Goal: Transaction & Acquisition: Purchase product/service

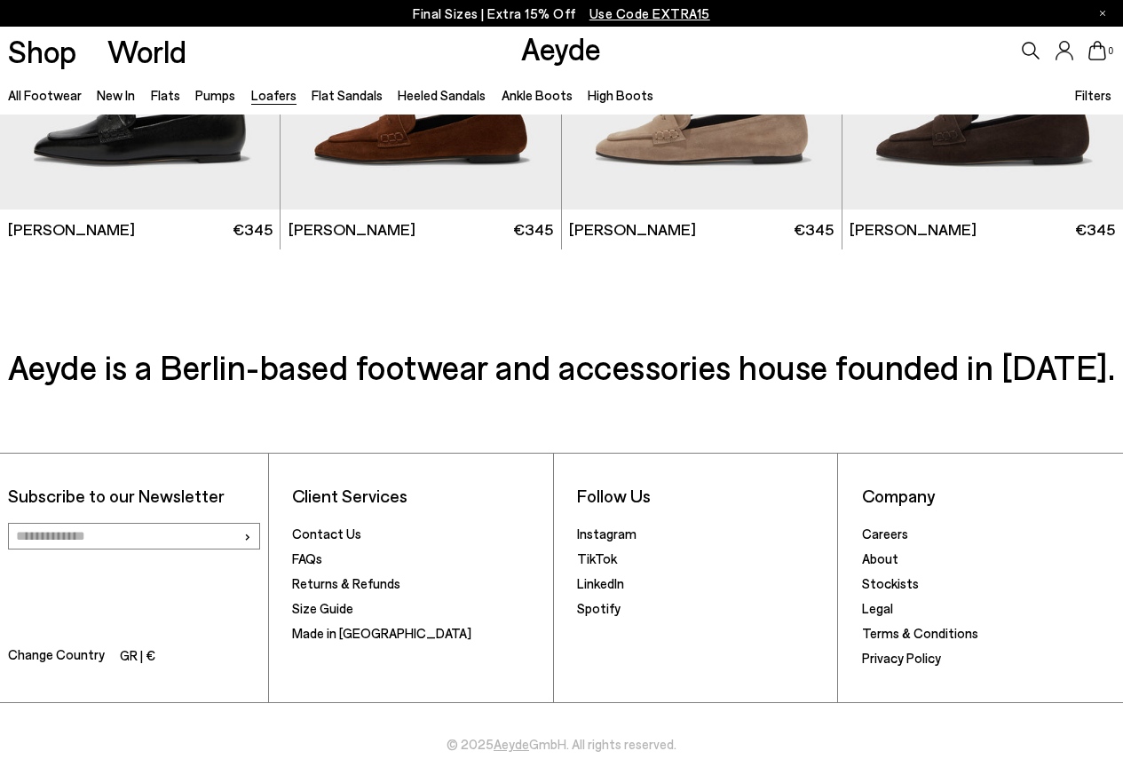
scroll to position [3028, 0]
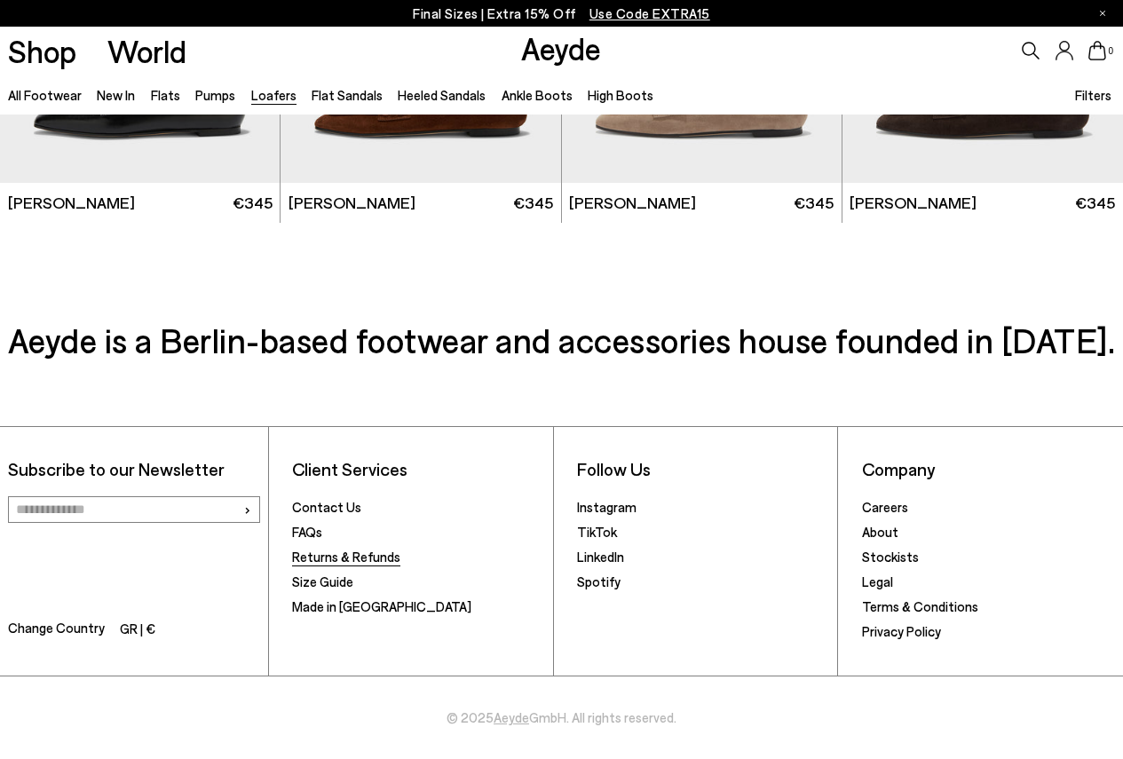
click at [333, 555] on link "Returns & Refunds" at bounding box center [346, 557] width 108 height 16
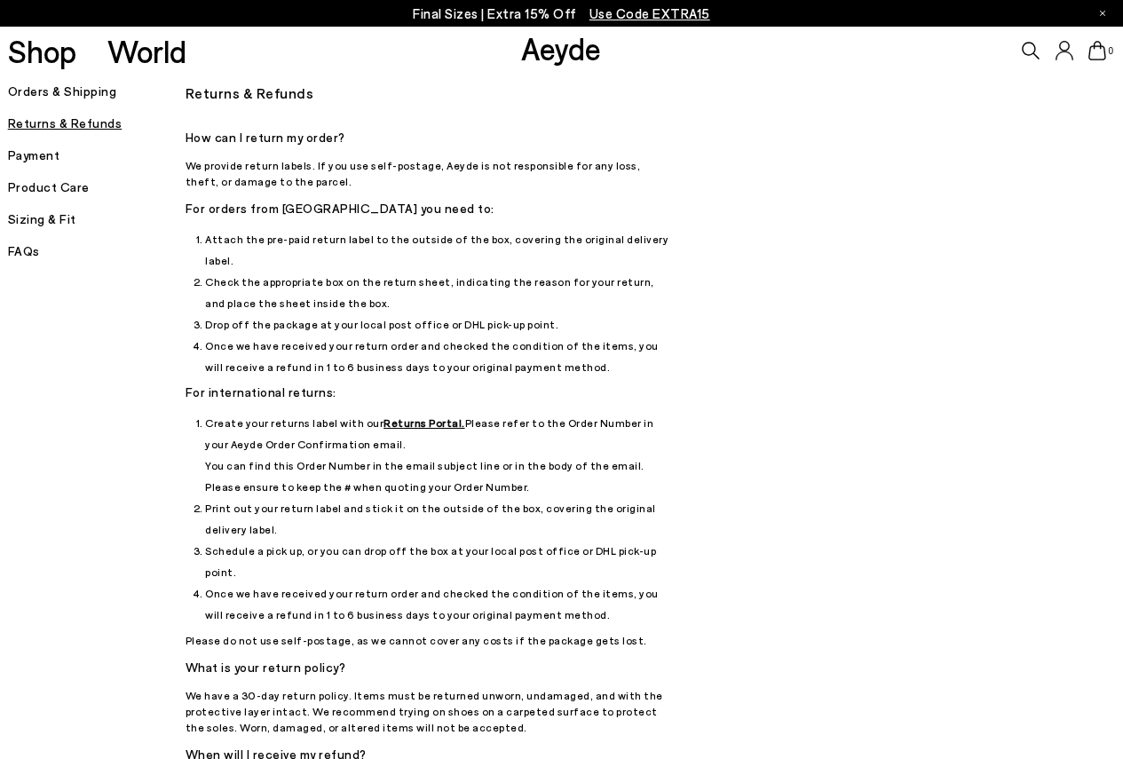
click at [59, 89] on h5 "Orders & Shipping" at bounding box center [97, 91] width 178 height 25
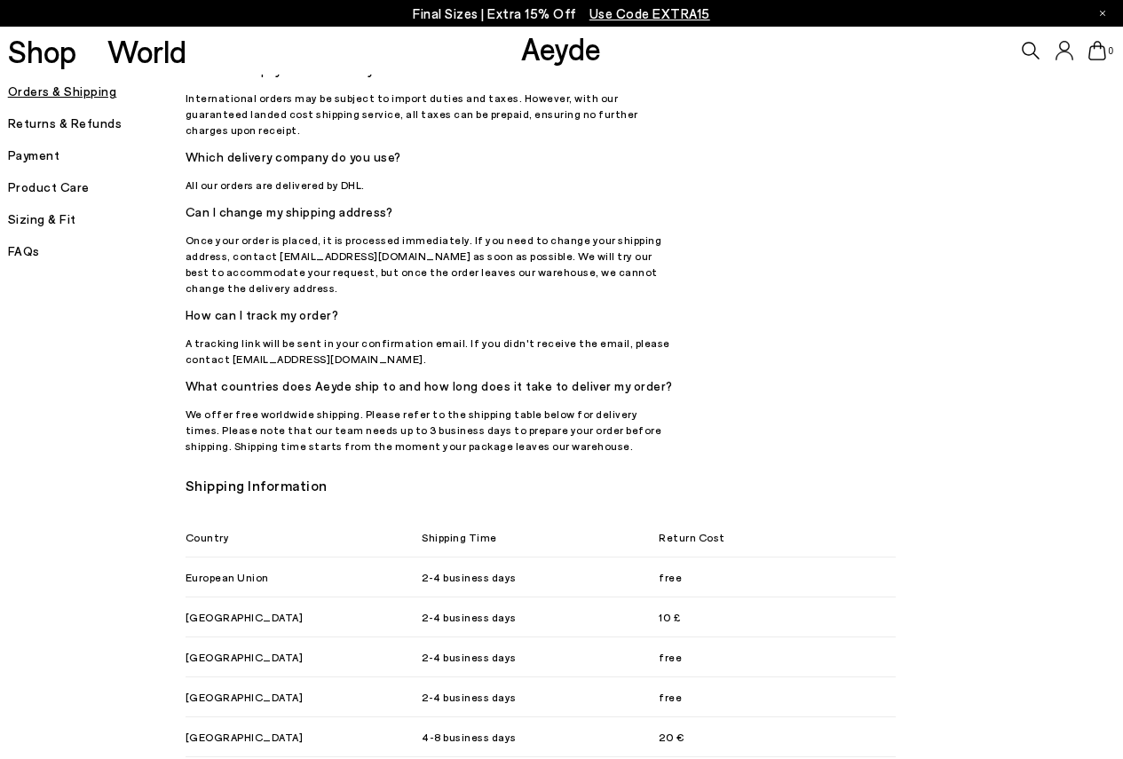
scroll to position [710, 0]
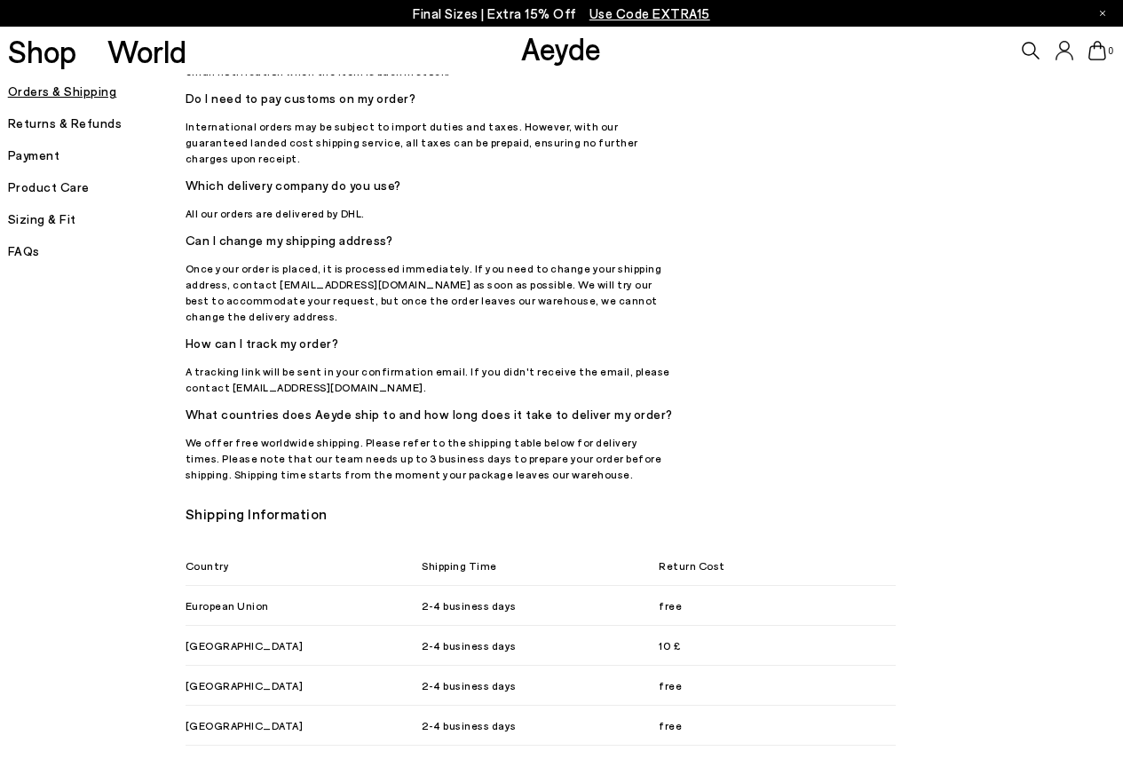
click at [560, 59] on link "Aeyde" at bounding box center [561, 47] width 80 height 37
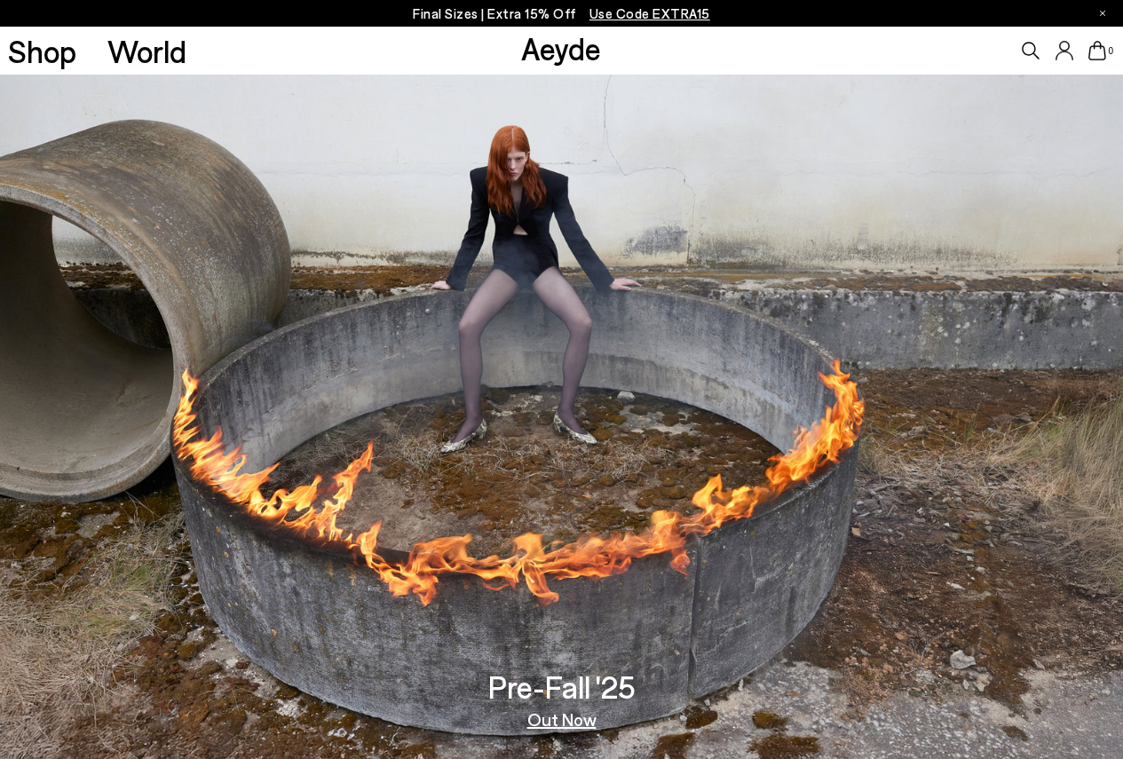
scroll to position [533, 0]
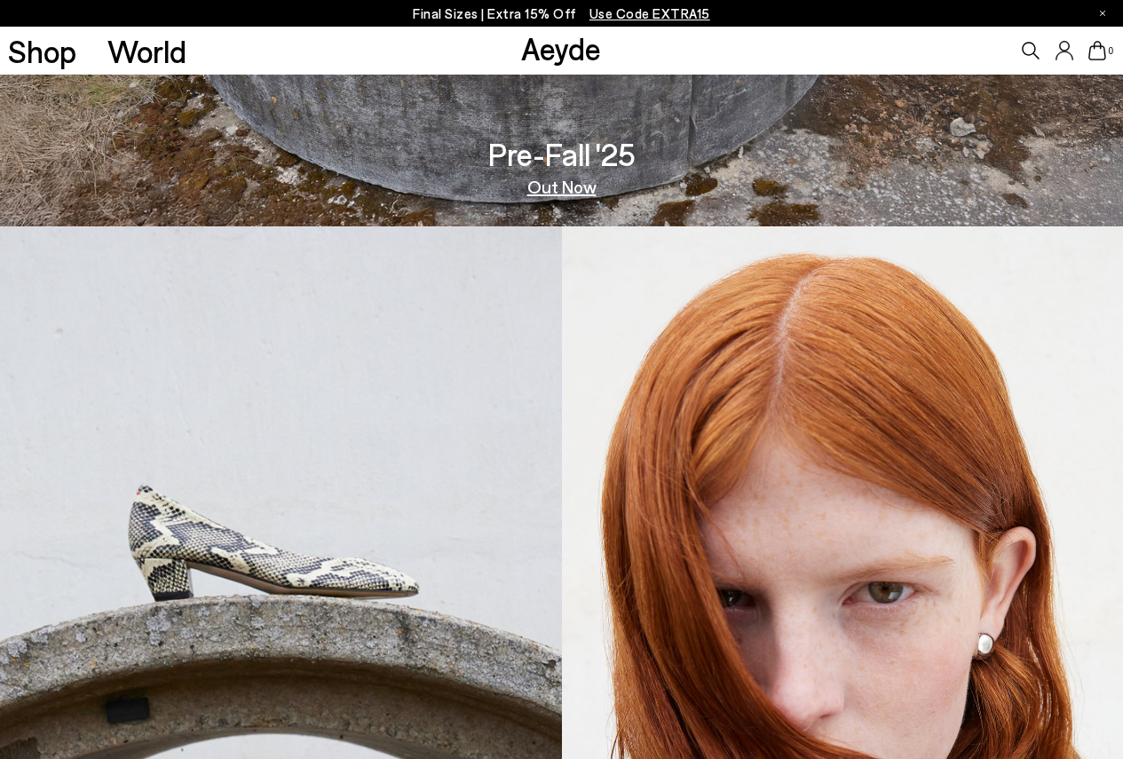
click at [222, 561] on img at bounding box center [281, 592] width 562 height 732
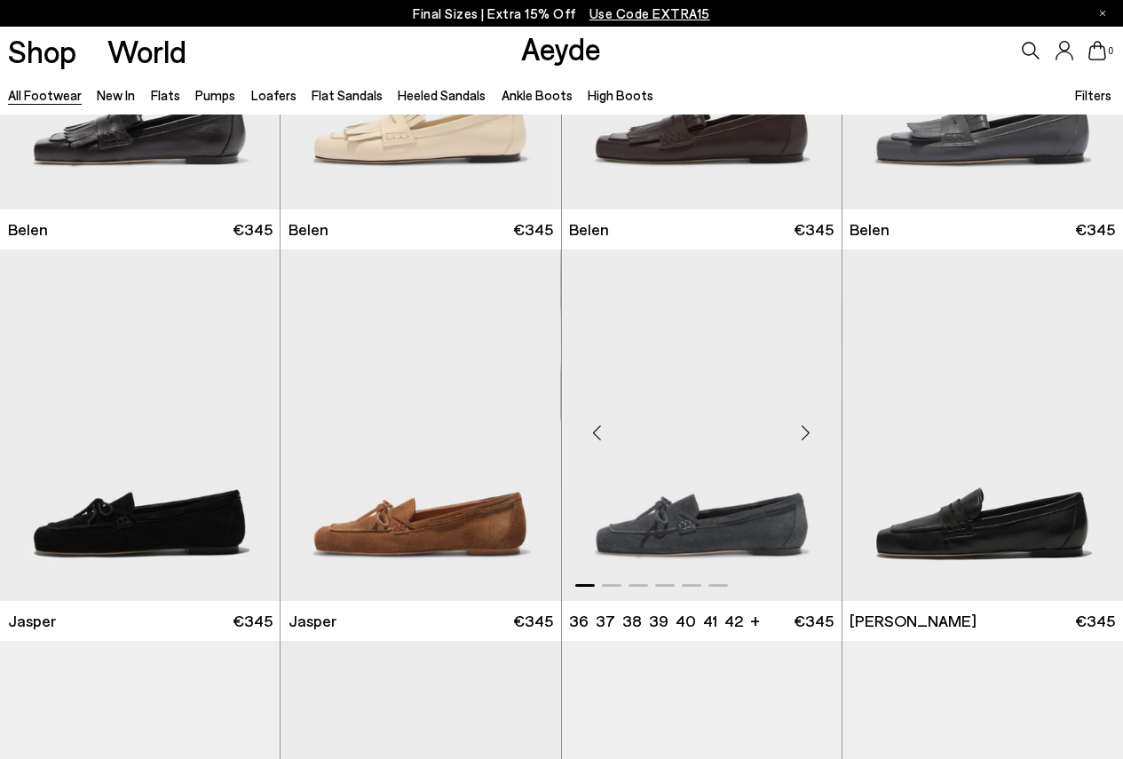
scroll to position [444, 0]
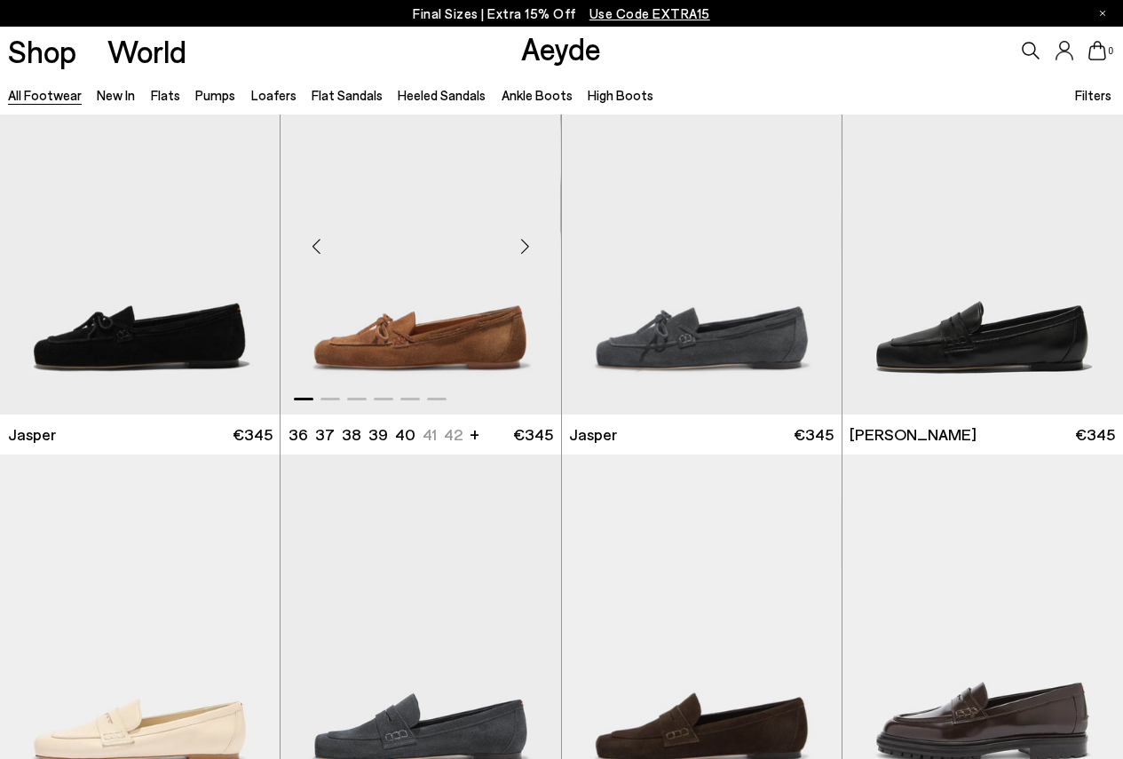
click at [485, 337] on img "1 / 6" at bounding box center [421, 239] width 280 height 352
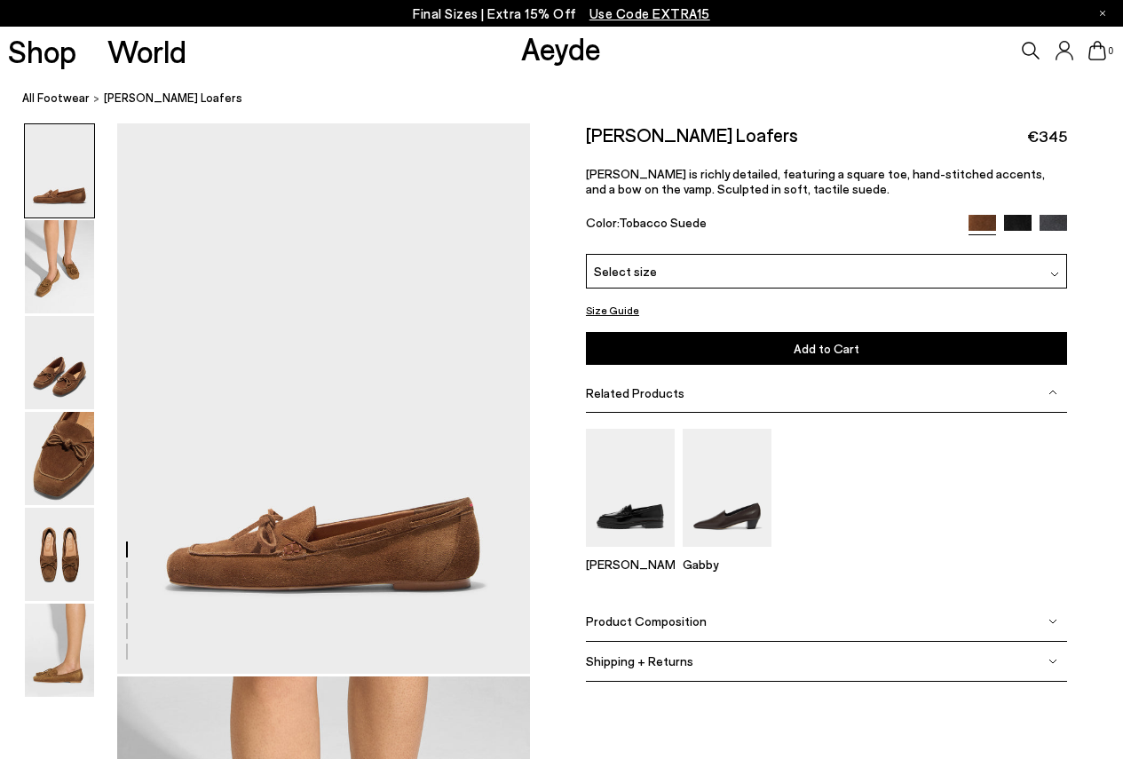
click at [816, 285] on div "Select size" at bounding box center [826, 271] width 481 height 35
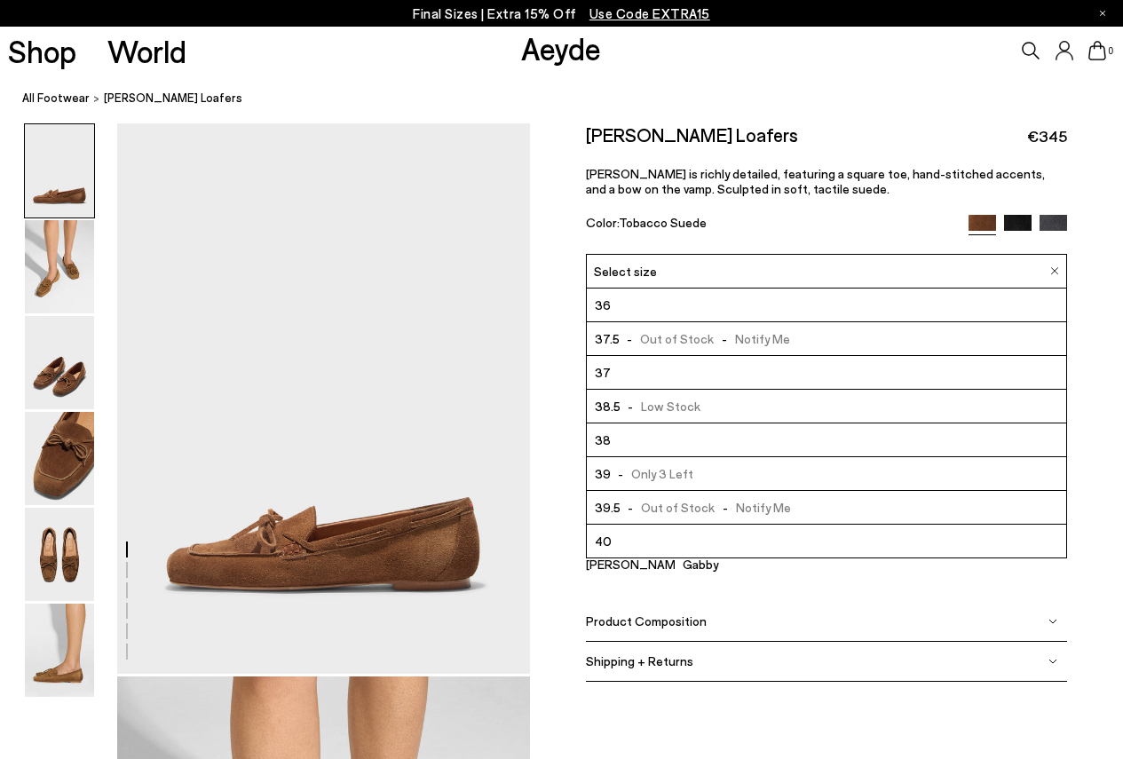
click at [628, 468] on span "-" at bounding box center [621, 473] width 20 height 15
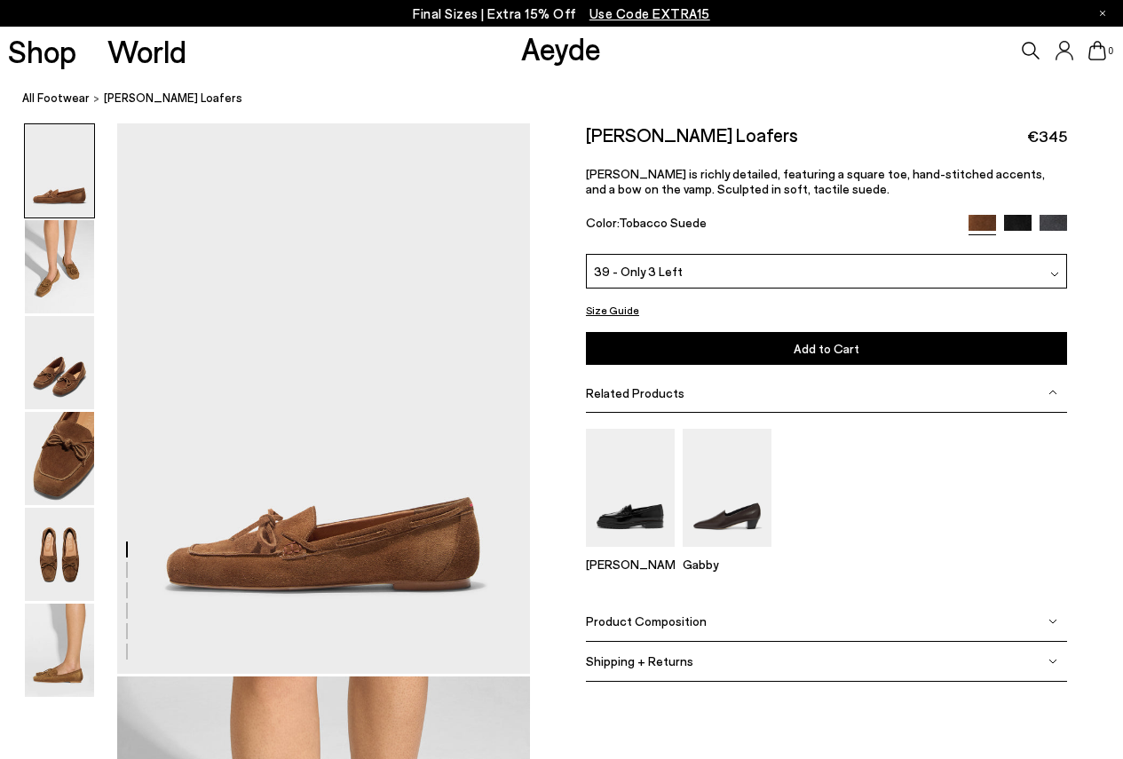
click at [825, 352] on span "Add to Cart" at bounding box center [827, 348] width 66 height 15
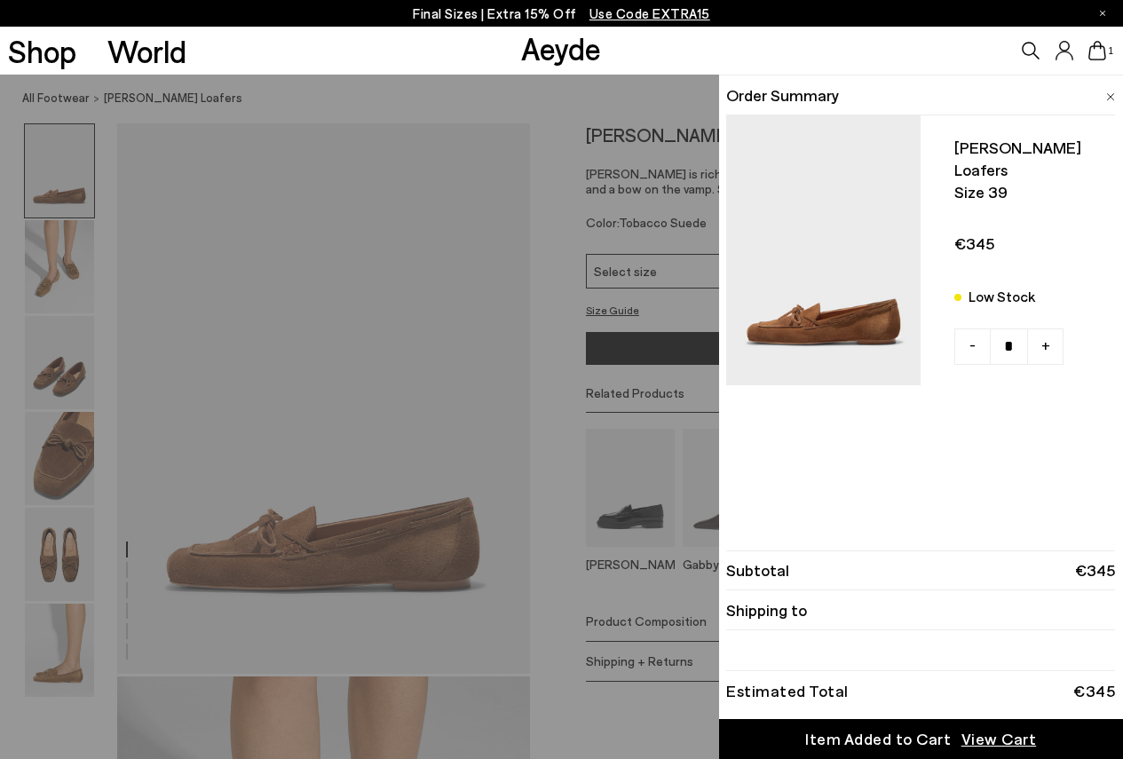
click at [1098, 51] on icon at bounding box center [1098, 51] width 18 height 20
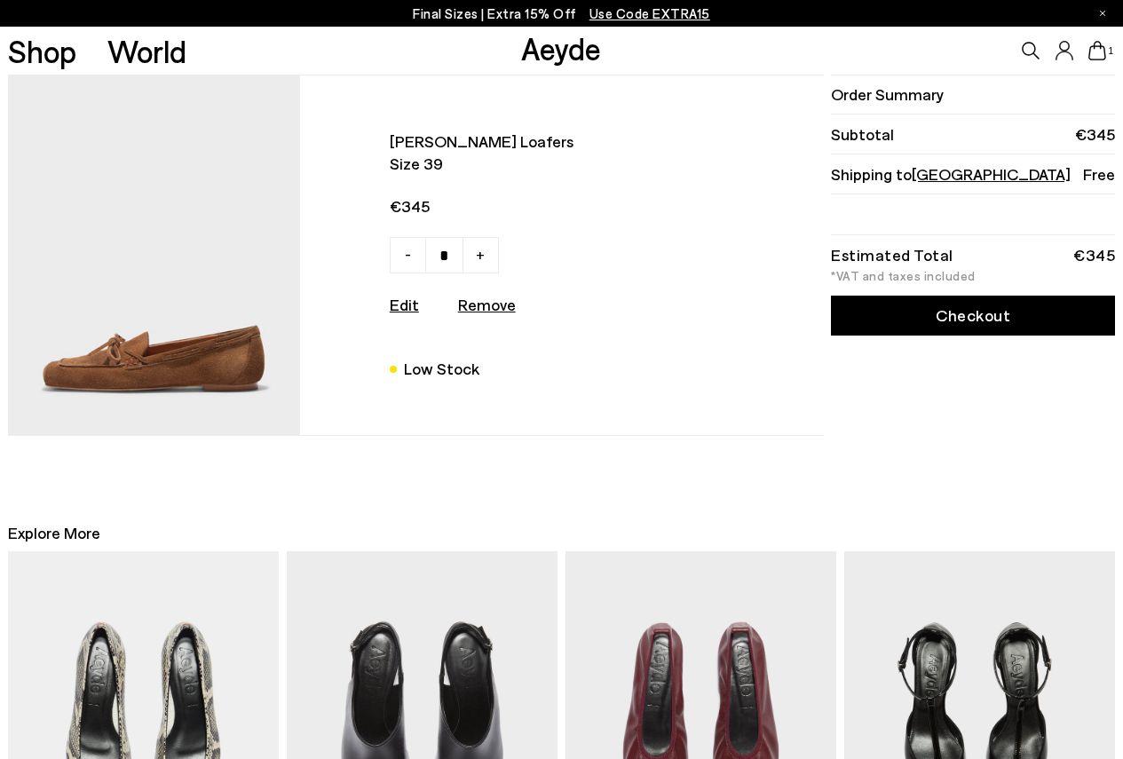
click at [963, 313] on link "Checkout" at bounding box center [973, 316] width 284 height 40
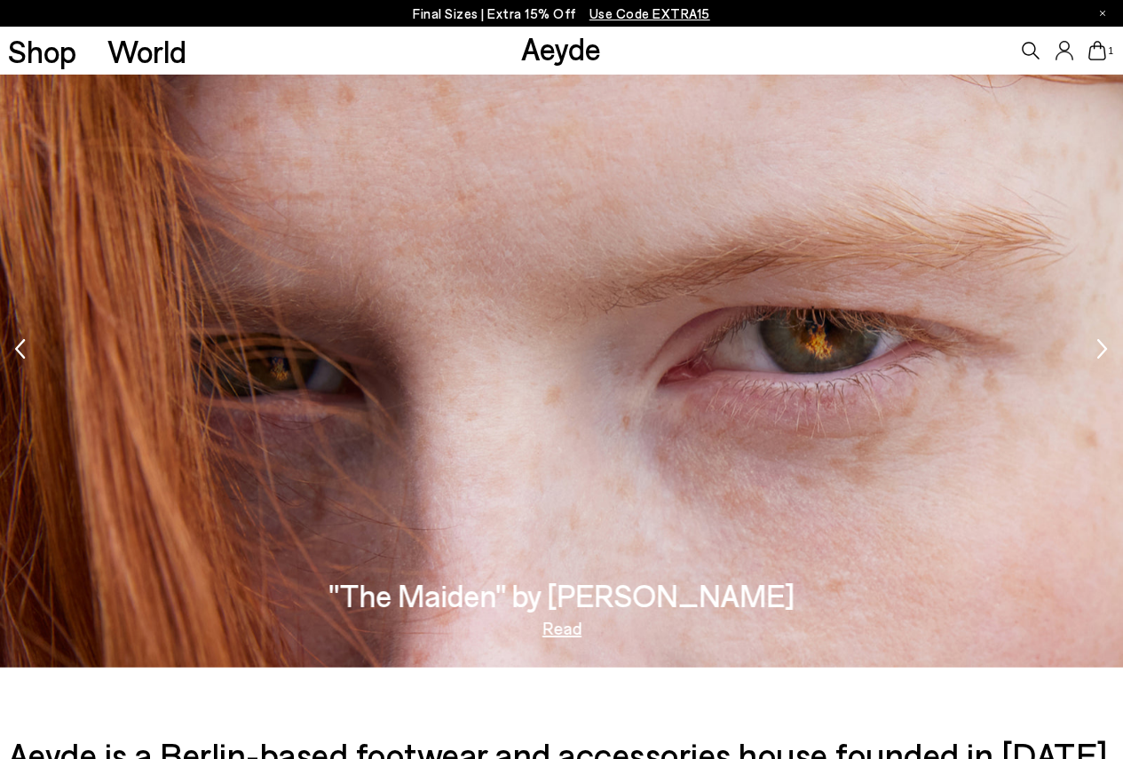
scroll to position [2954, 0]
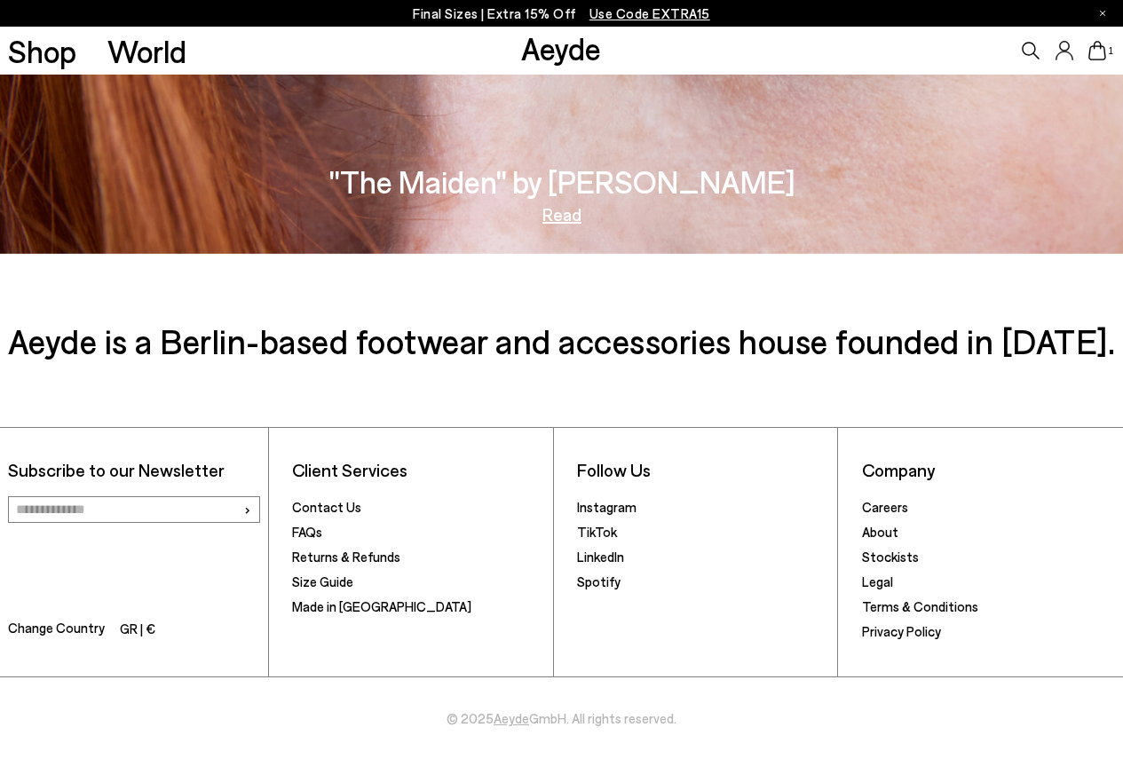
click at [75, 508] on input "email" at bounding box center [134, 509] width 253 height 27
type input "**********"
click at [244, 508] on span "›" at bounding box center [247, 509] width 8 height 26
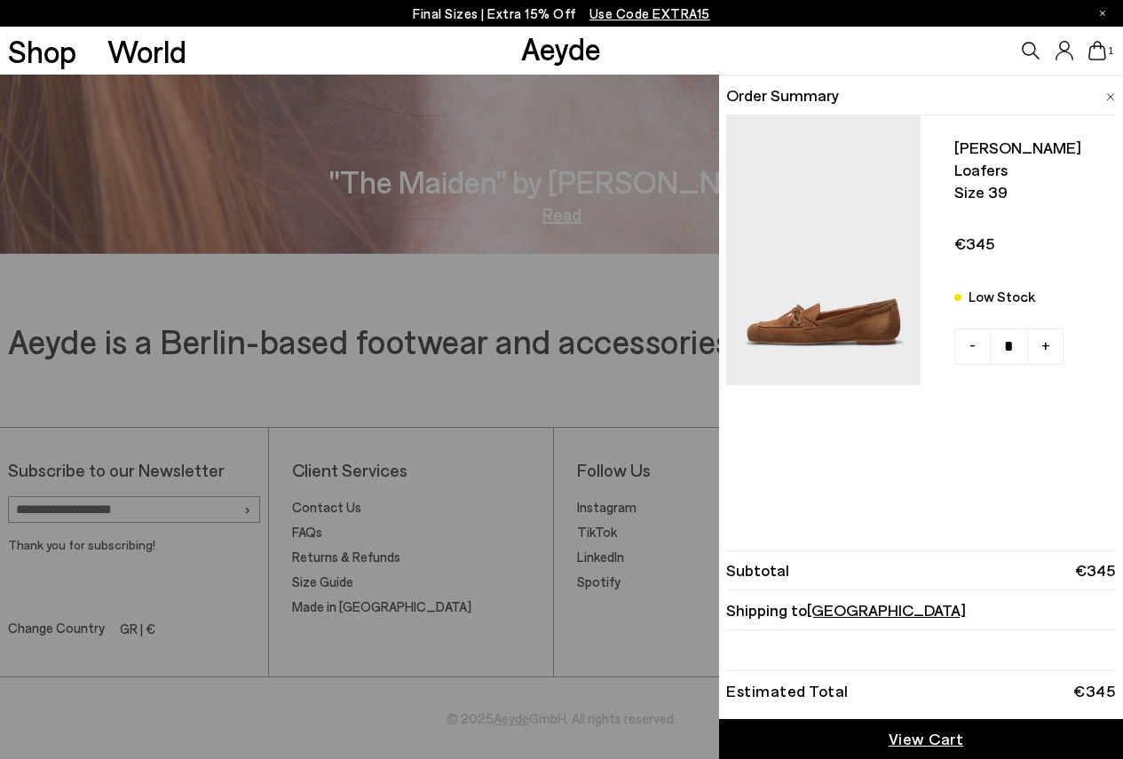
click at [1100, 51] on icon at bounding box center [1098, 51] width 18 height 20
